Goal: Task Accomplishment & Management: Manage account settings

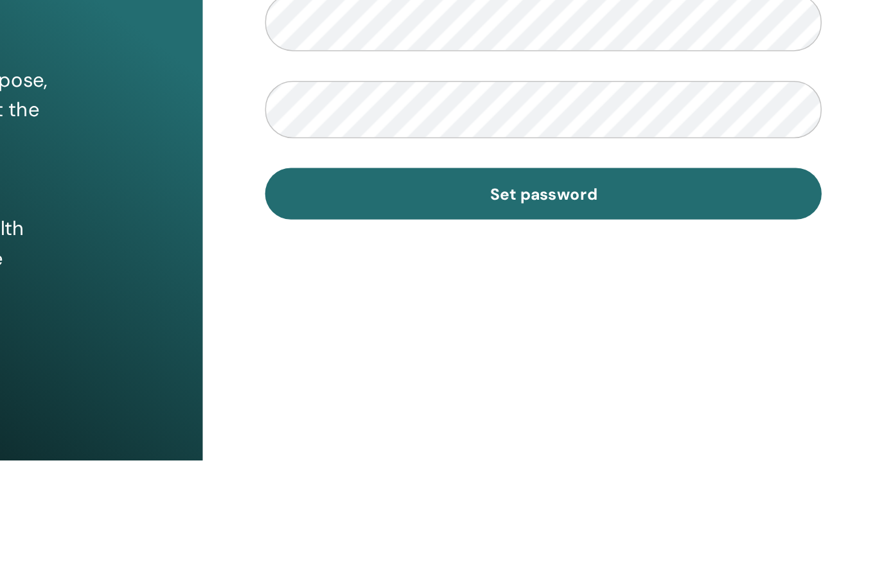
click at [482, 389] on button "Set password" at bounding box center [662, 405] width 361 height 33
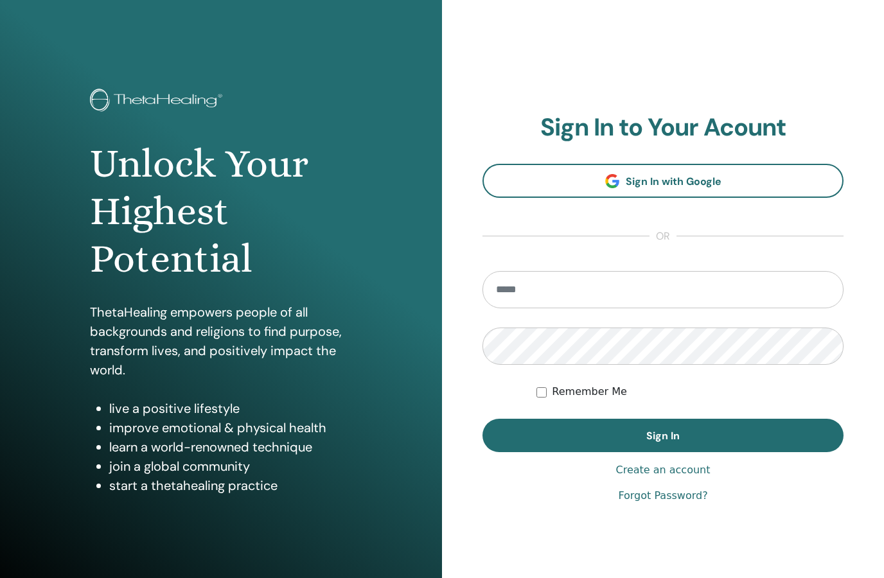
scroll to position [39, 0]
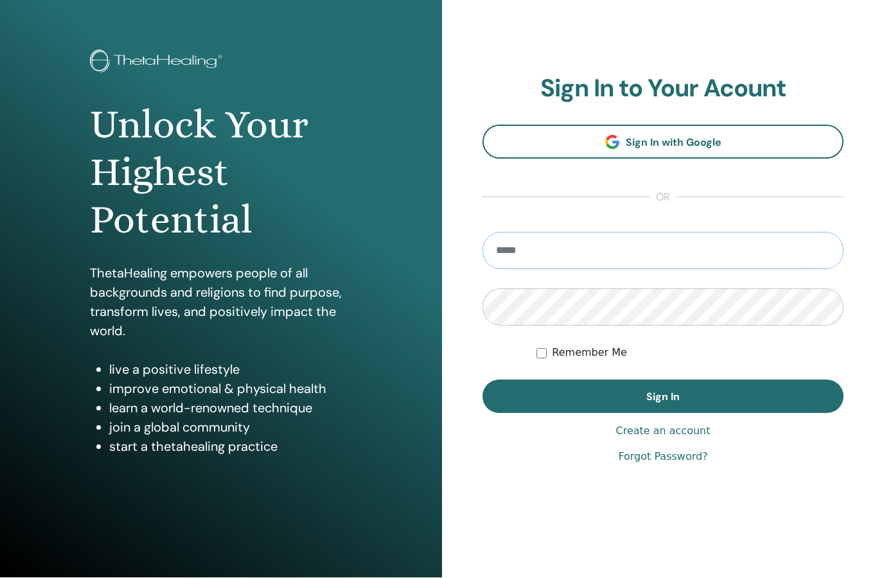
click at [663, 240] on input "email" at bounding box center [662, 251] width 361 height 37
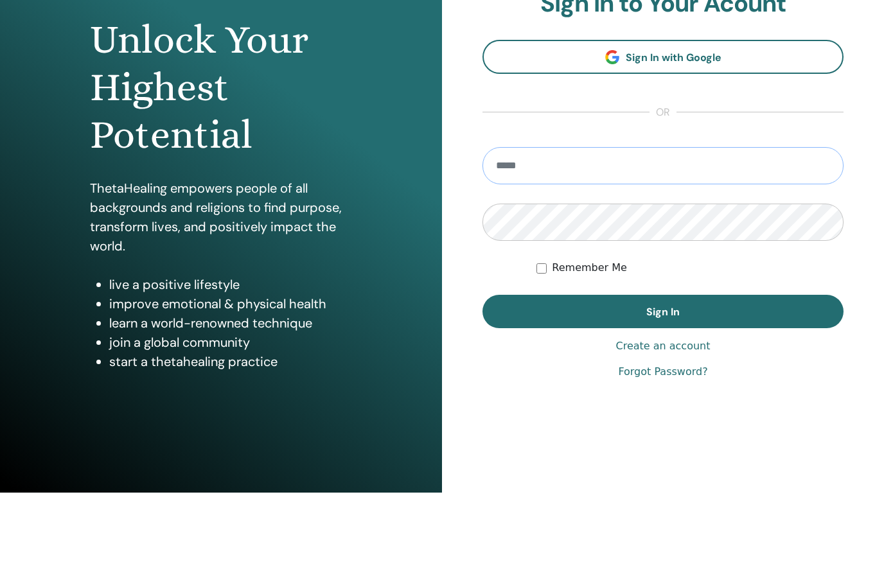
click at [654, 233] on input "email" at bounding box center [662, 251] width 361 height 37
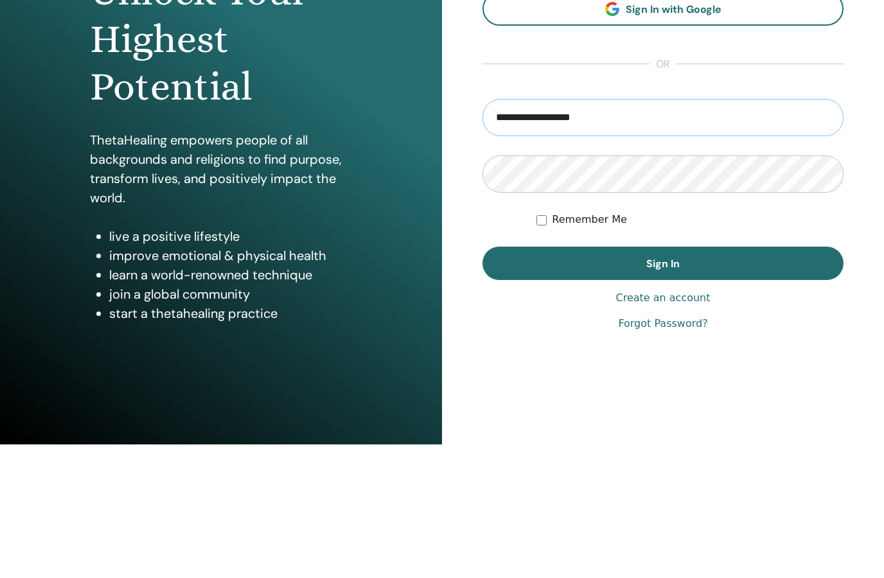
type input "**********"
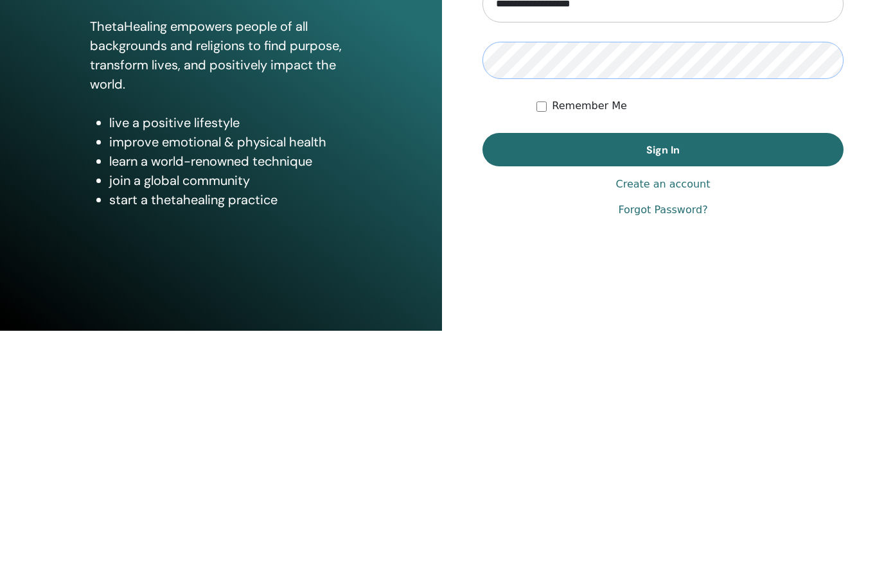
click at [699, 380] on button "Sign In" at bounding box center [662, 396] width 361 height 33
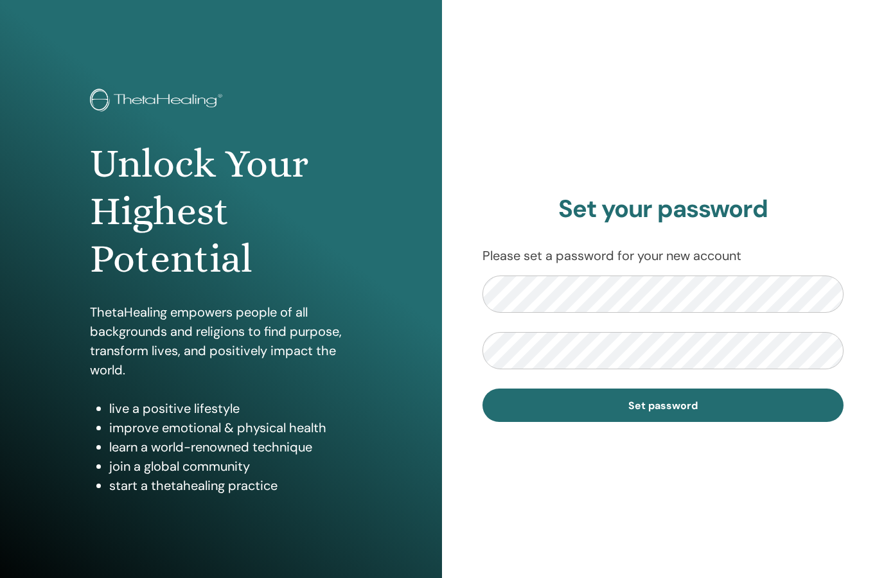
scroll to position [39, 0]
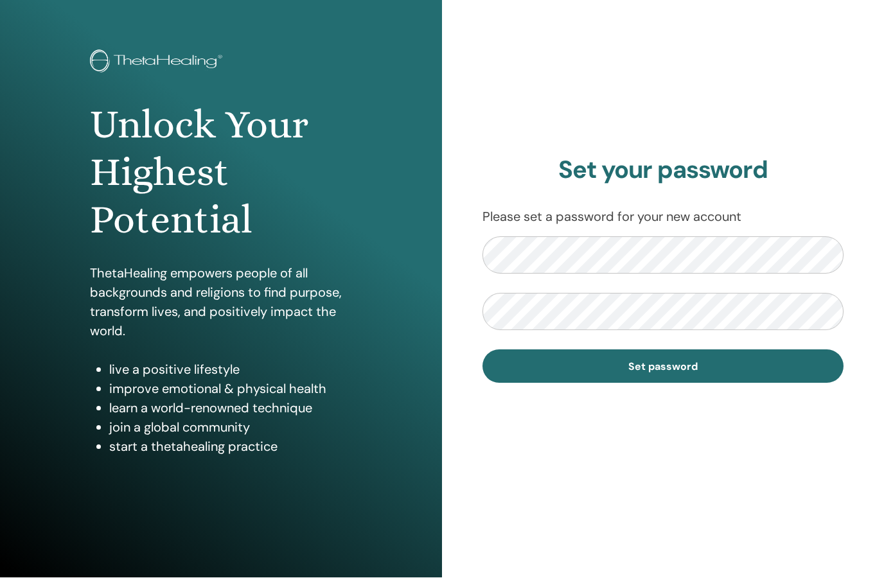
click at [742, 368] on button "Set password" at bounding box center [662, 366] width 361 height 33
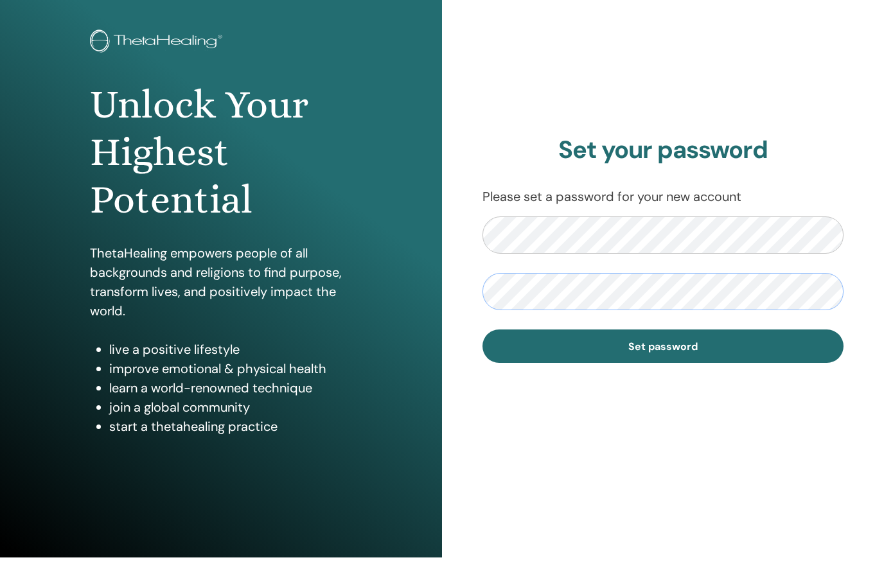
scroll to position [0, 0]
